Goal: Task Accomplishment & Management: Manage account settings

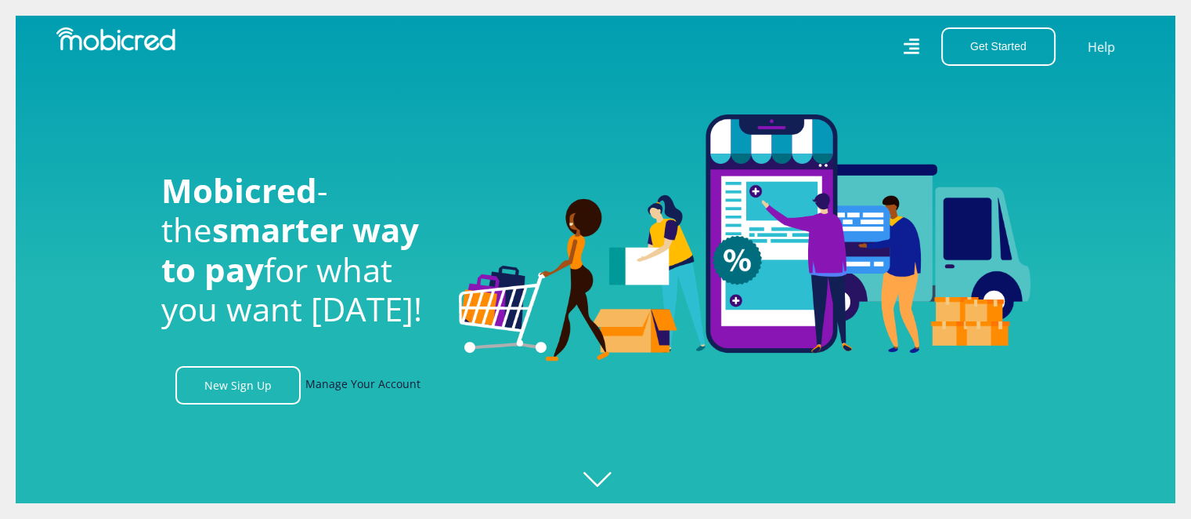
click at [331, 389] on link "Manage Your Account" at bounding box center [362, 385] width 115 height 38
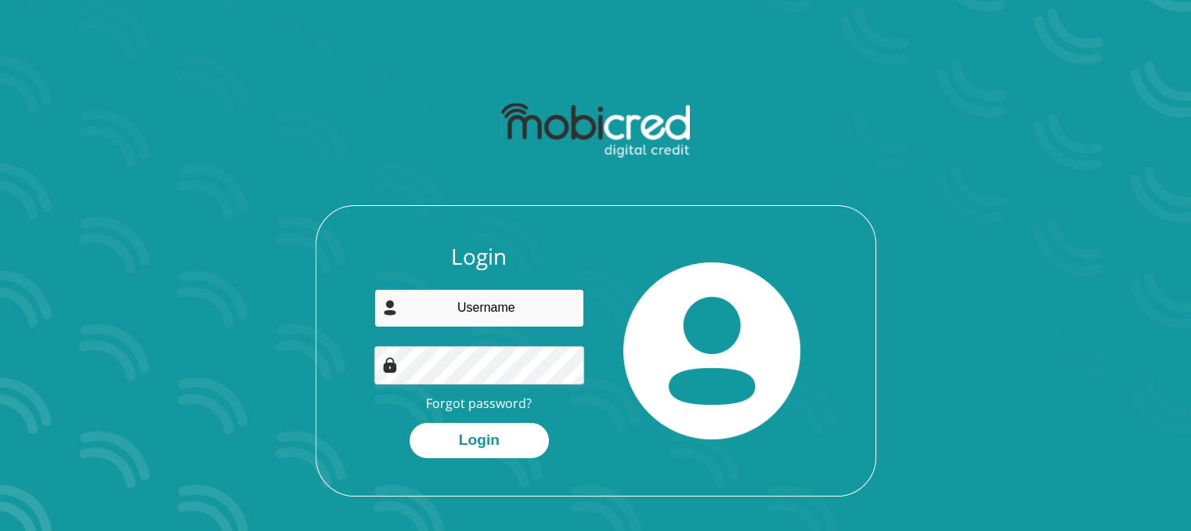
type input "[EMAIL_ADDRESS][DOMAIN_NAME]"
click at [657, 275] on img at bounding box center [711, 350] width 177 height 177
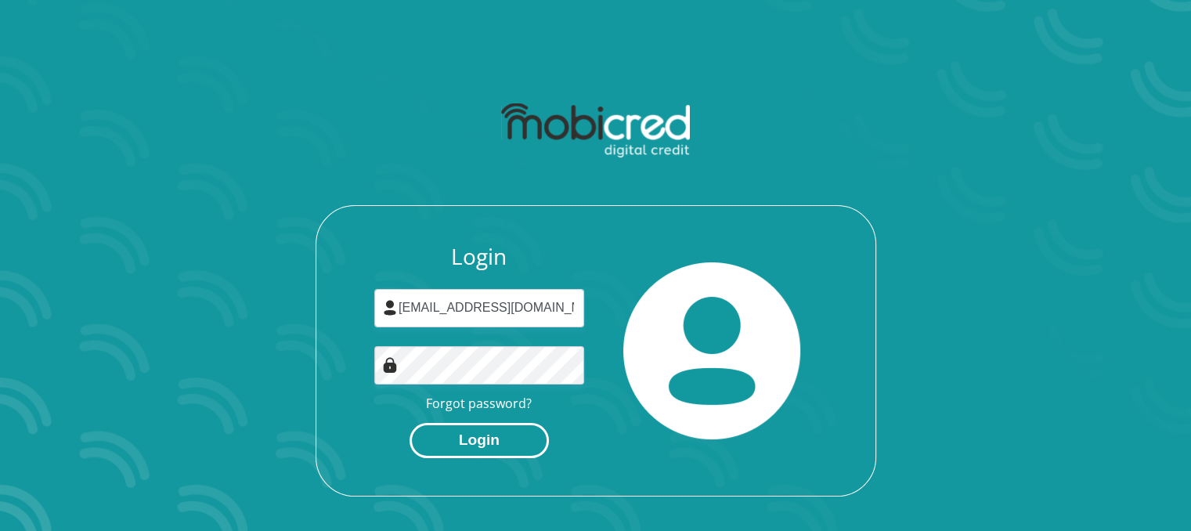
click at [478, 444] on button "Login" at bounding box center [479, 440] width 139 height 35
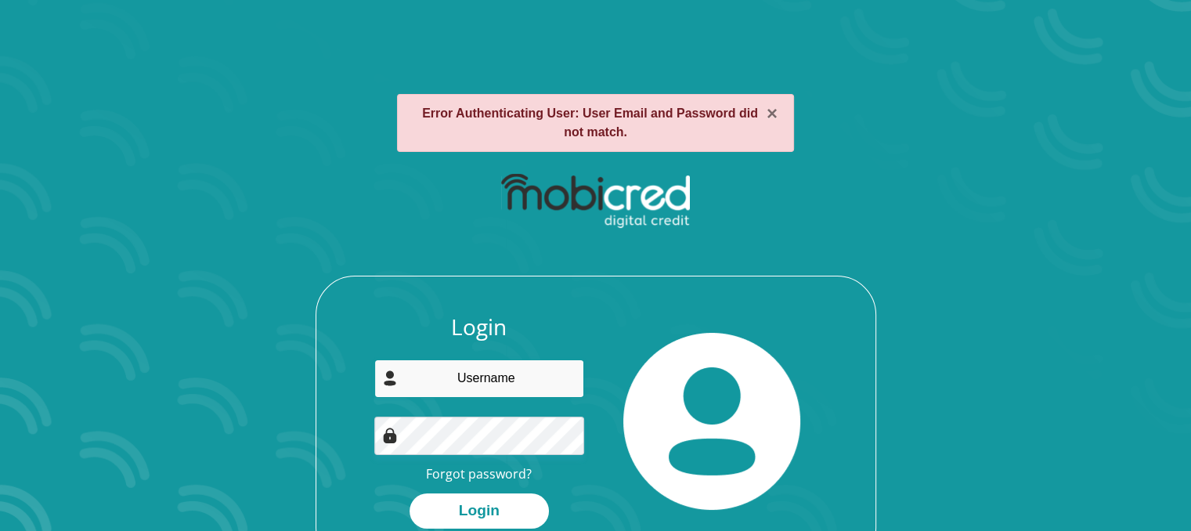
type input "[EMAIL_ADDRESS][DOMAIN_NAME]"
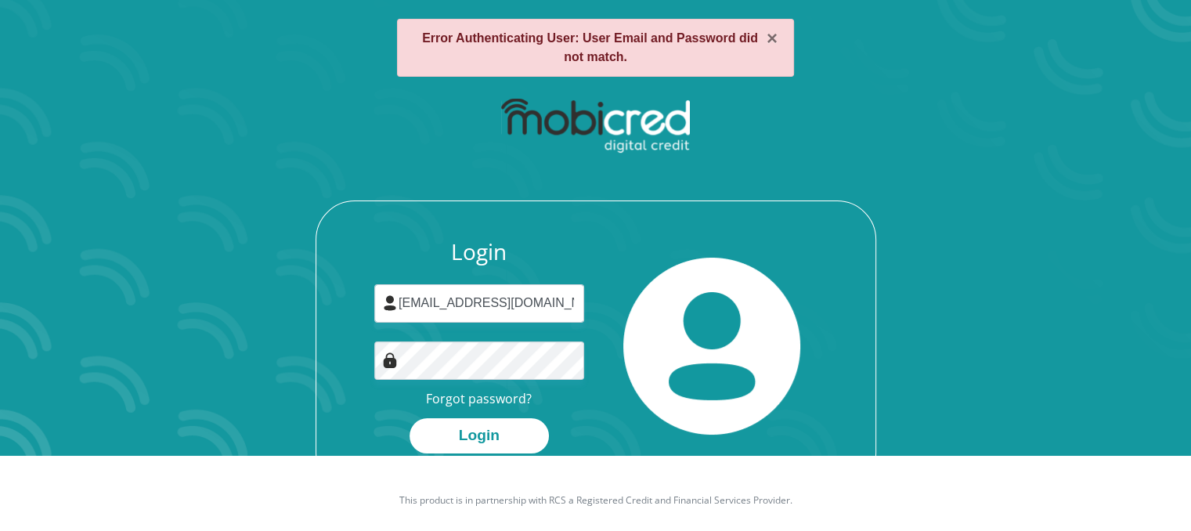
scroll to position [89, 0]
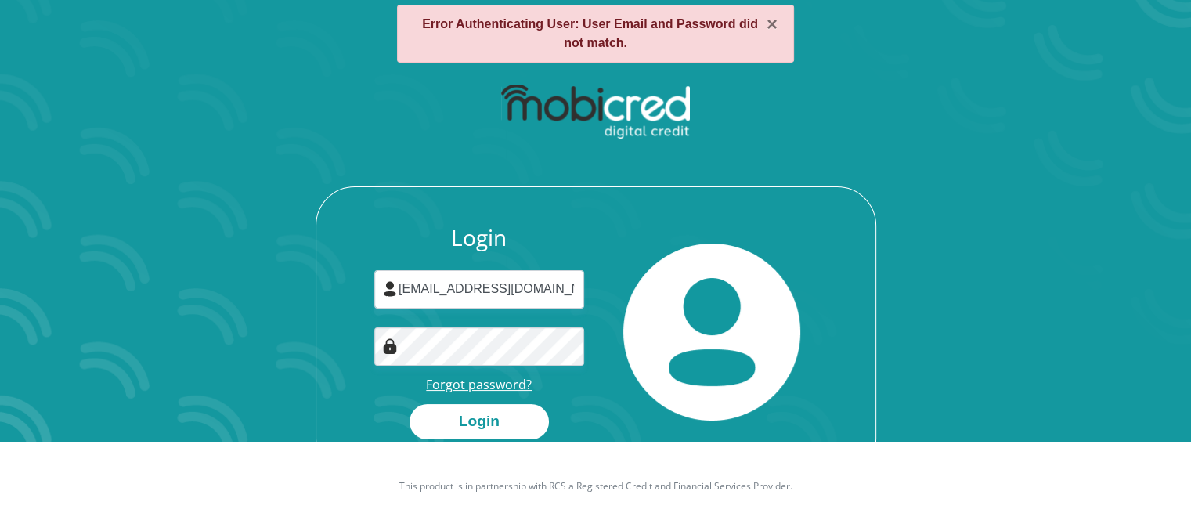
click at [442, 380] on link "Forgot password?" at bounding box center [479, 384] width 106 height 17
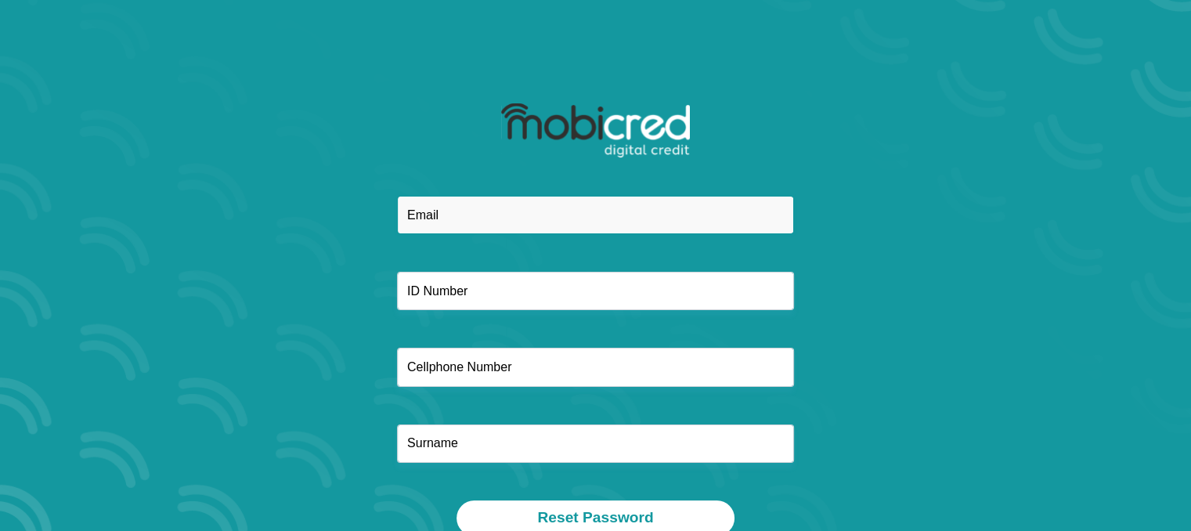
click at [450, 213] on input "email" at bounding box center [595, 215] width 397 height 38
type input "[EMAIL_ADDRESS][DOMAIN_NAME]"
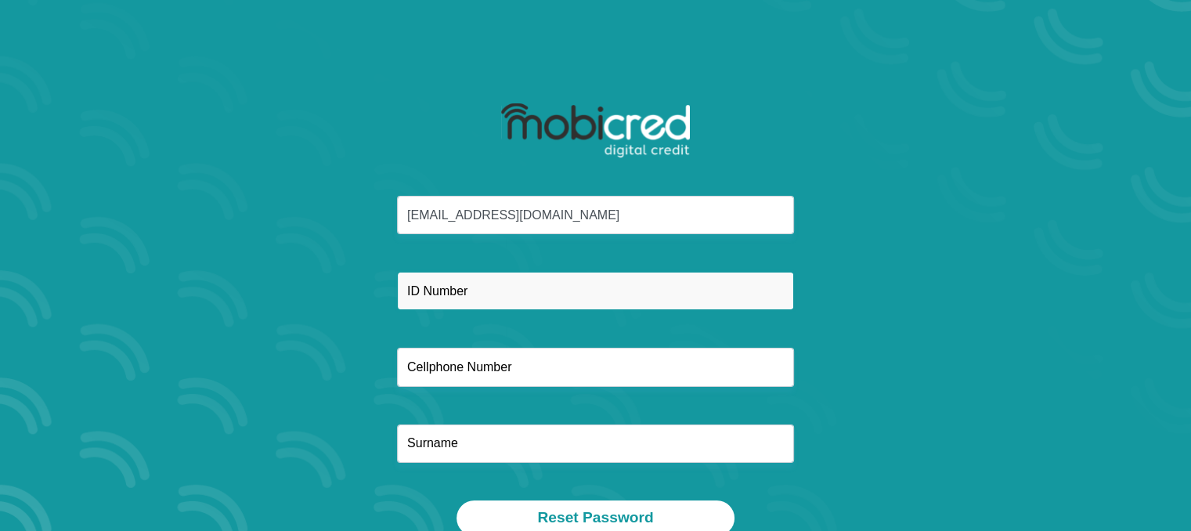
click at [455, 289] on input "text" at bounding box center [595, 291] width 397 height 38
click at [468, 291] on input "8608290340182" at bounding box center [595, 291] width 397 height 38
type input "8608290341082"
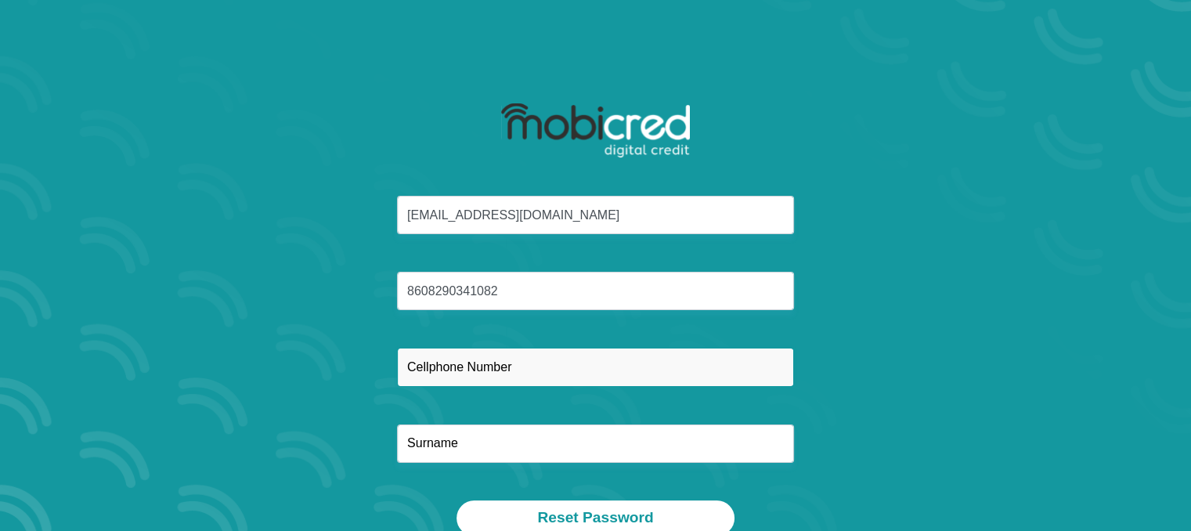
click at [517, 360] on input "text" at bounding box center [595, 367] width 397 height 38
type input "0784420831"
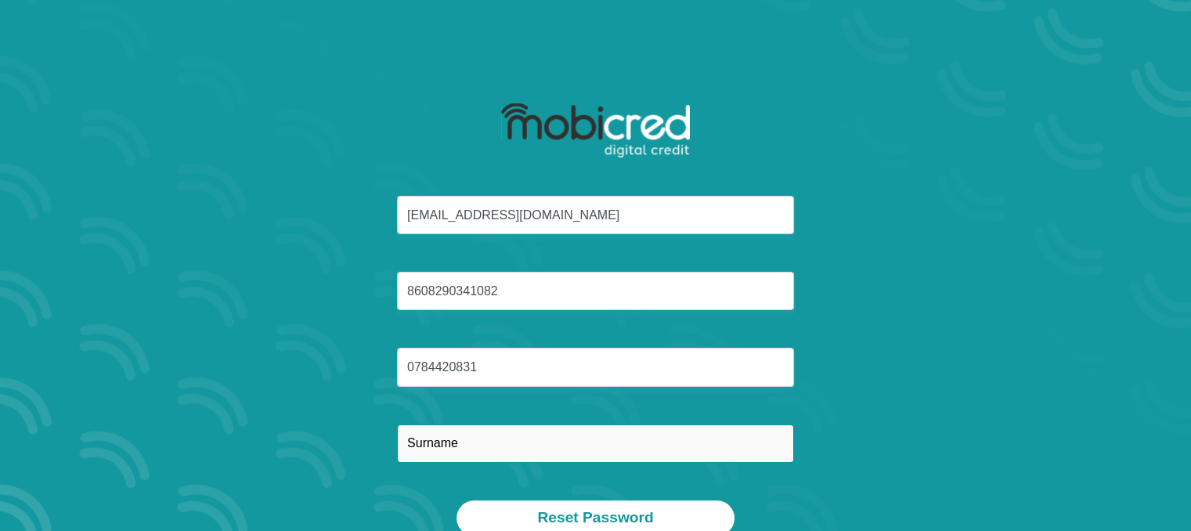
click at [478, 438] on input "text" at bounding box center [595, 444] width 397 height 38
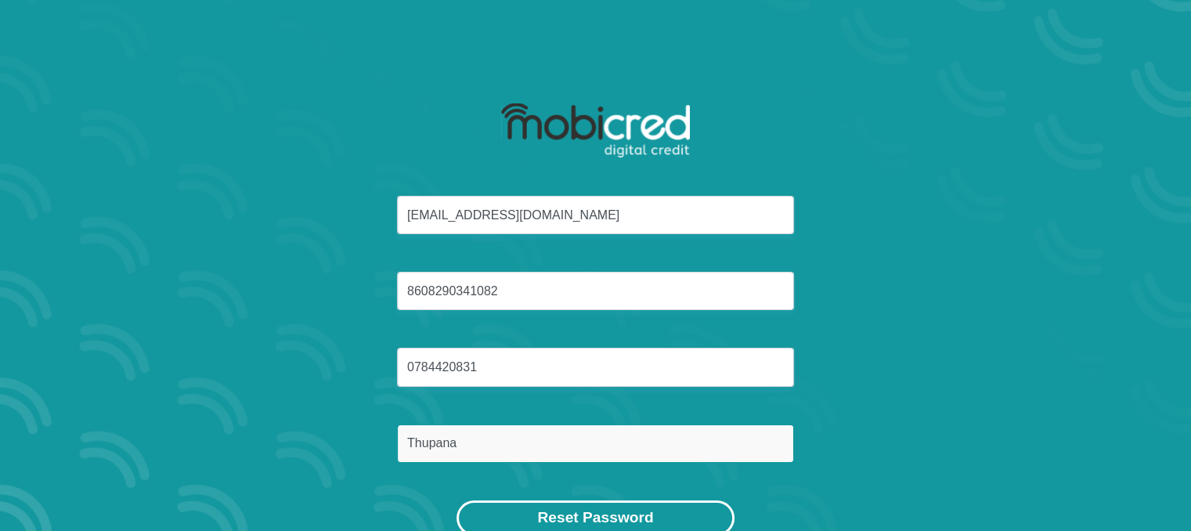
type input "Thupana"
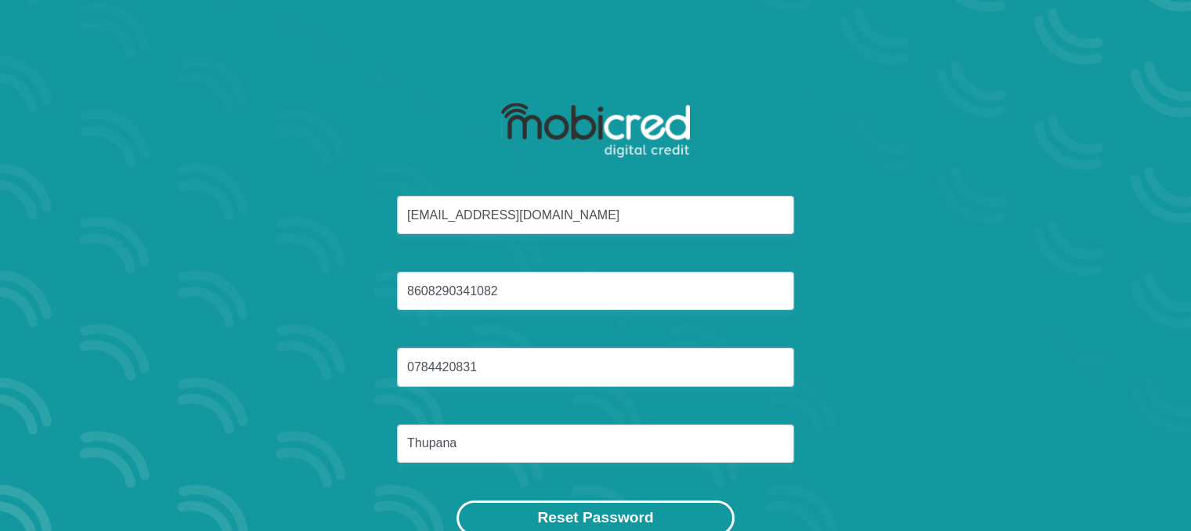
click at [596, 508] on button "Reset Password" at bounding box center [595, 518] width 277 height 35
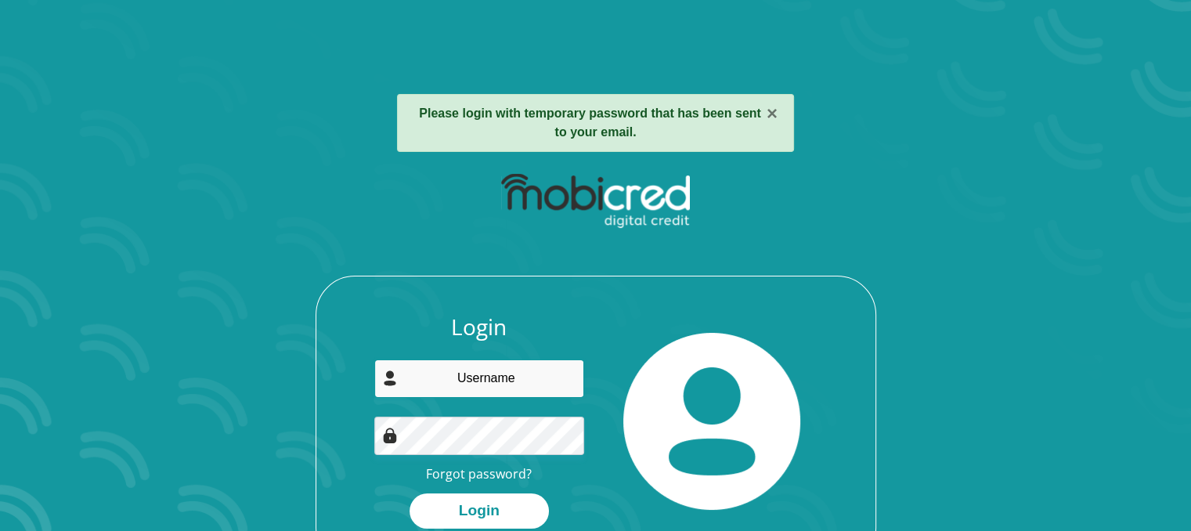
type input "[EMAIL_ADDRESS][DOMAIN_NAME]"
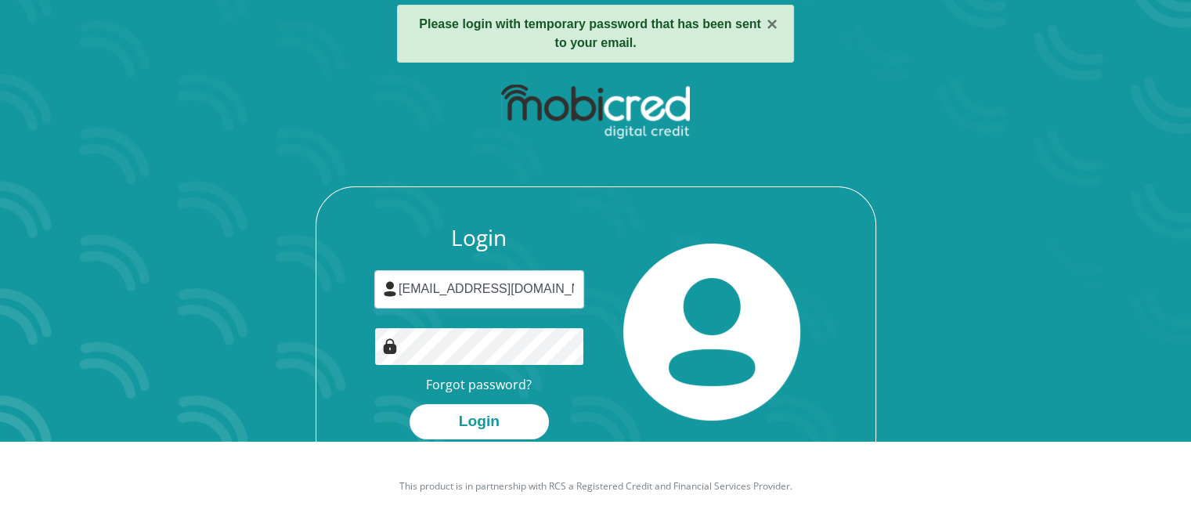
click at [351, 325] on div "Login [EMAIL_ADDRESS][DOMAIN_NAME] Forgot password? Login" at bounding box center [595, 351] width 559 height 252
click at [651, 345] on img at bounding box center [711, 332] width 177 height 177
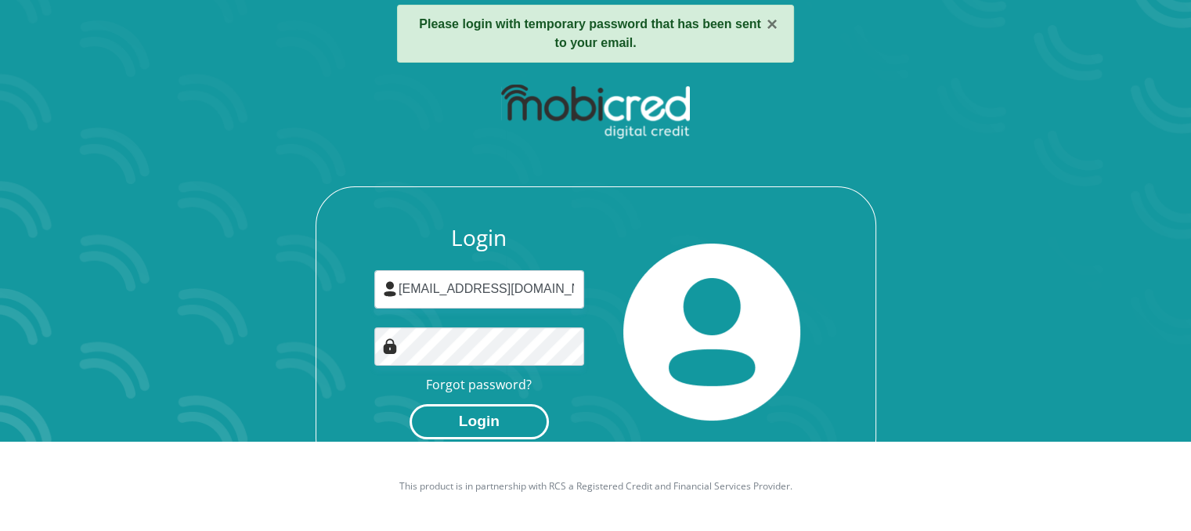
click at [498, 414] on button "Login" at bounding box center [479, 421] width 139 height 35
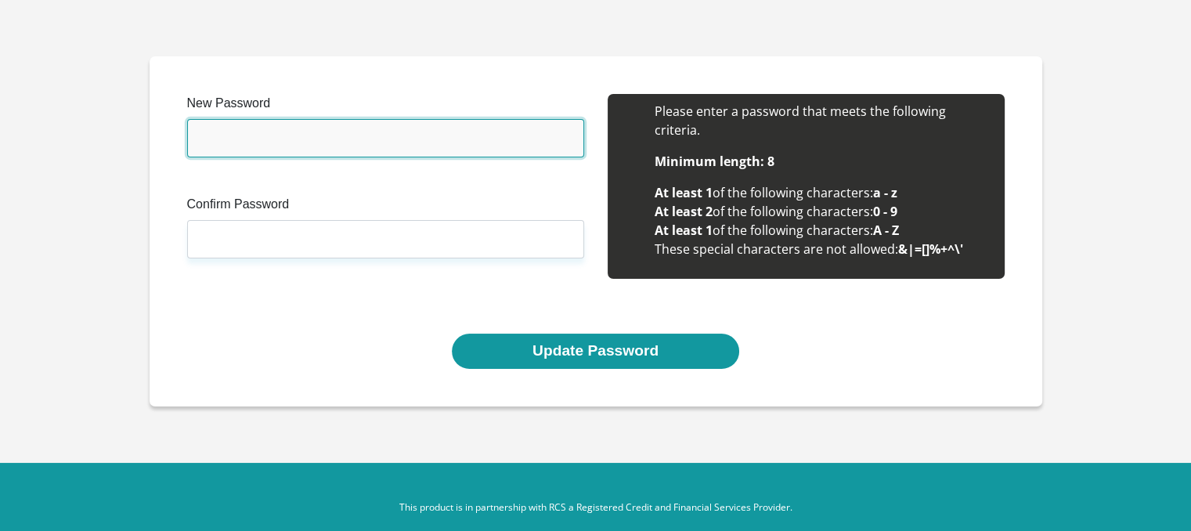
click at [372, 136] on input "New Password" at bounding box center [385, 138] width 397 height 38
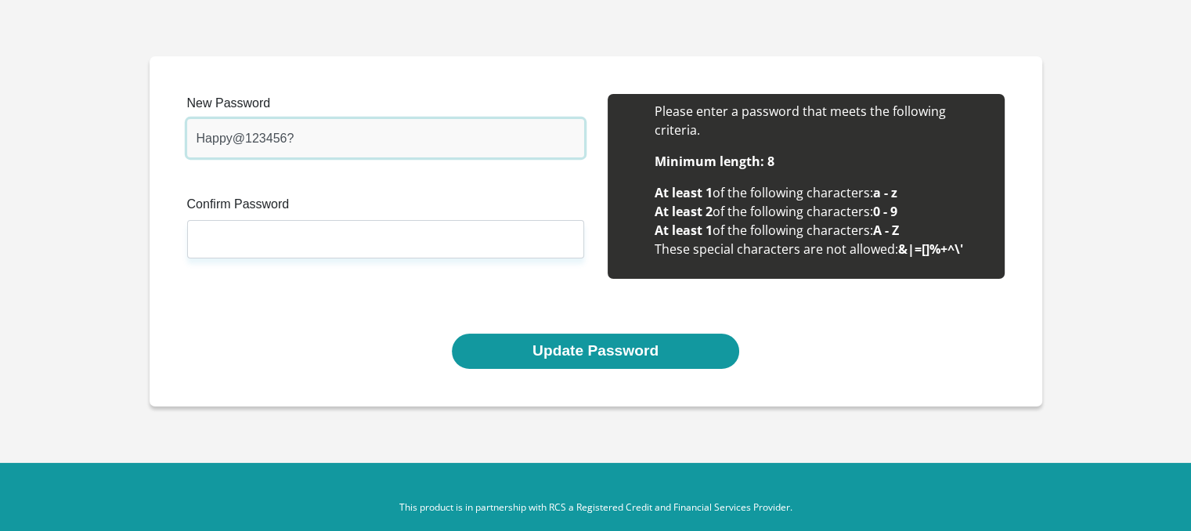
type input "Happy@123456?"
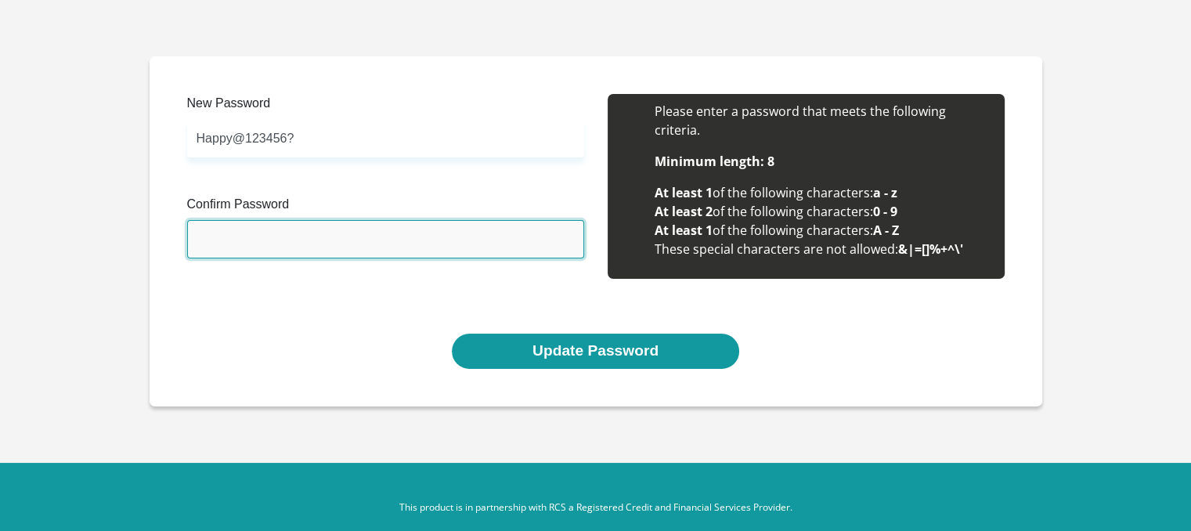
click at [287, 235] on input "Confirm Password" at bounding box center [385, 239] width 397 height 38
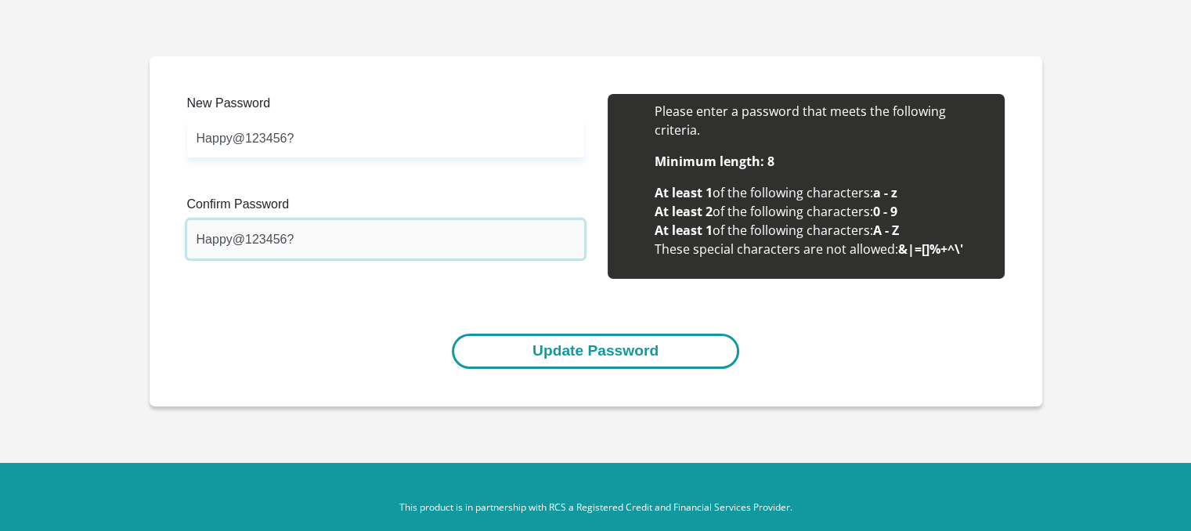
type input "Happy@123456?"
click at [557, 346] on button "Update Password" at bounding box center [595, 351] width 287 height 35
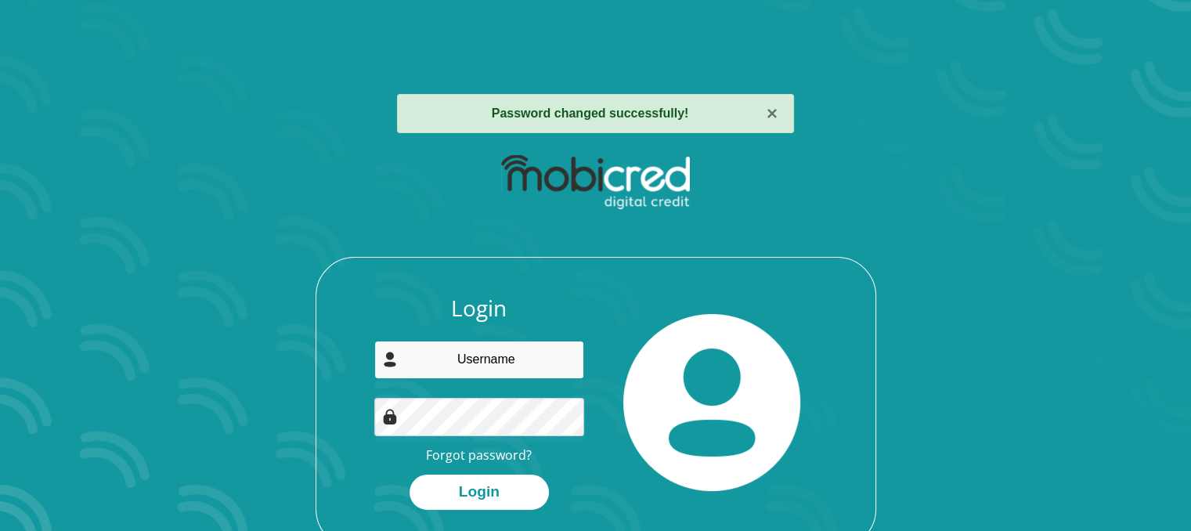
type input "[EMAIL_ADDRESS][DOMAIN_NAME]"
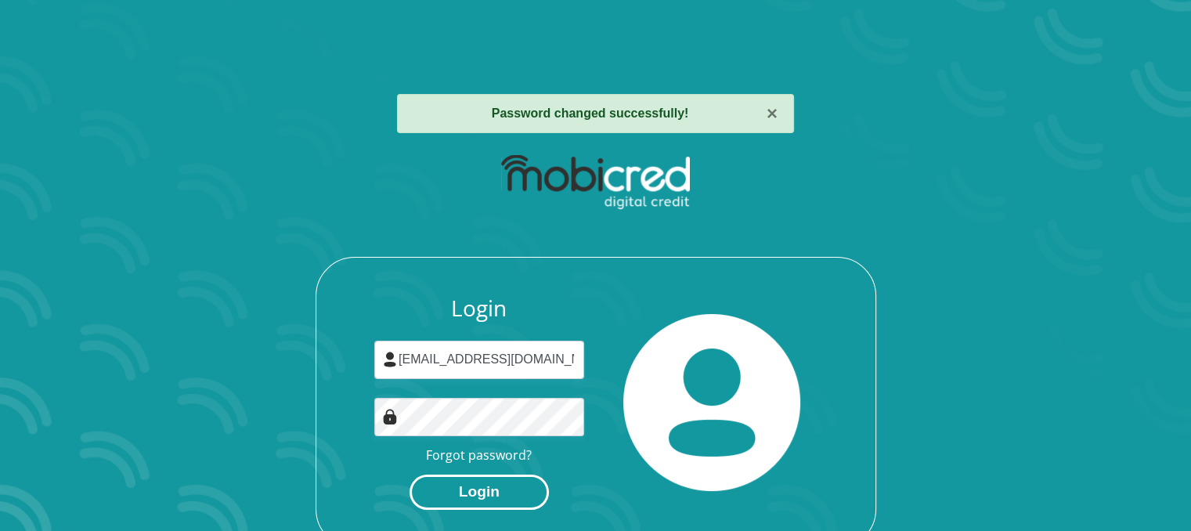
click at [442, 480] on button "Login" at bounding box center [479, 492] width 139 height 35
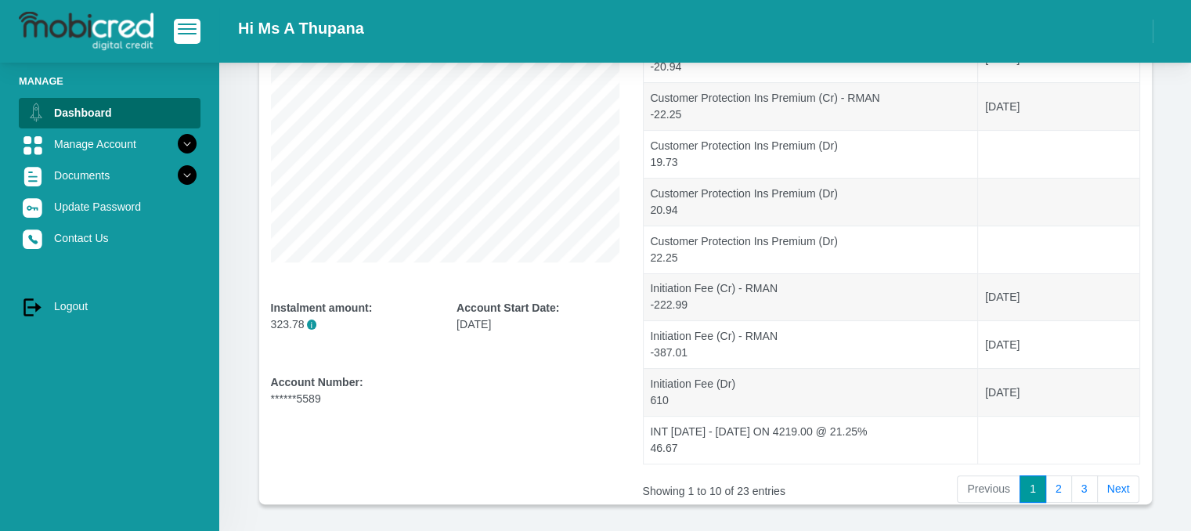
scroll to position [349, 0]
